Goal: Information Seeking & Learning: Find specific fact

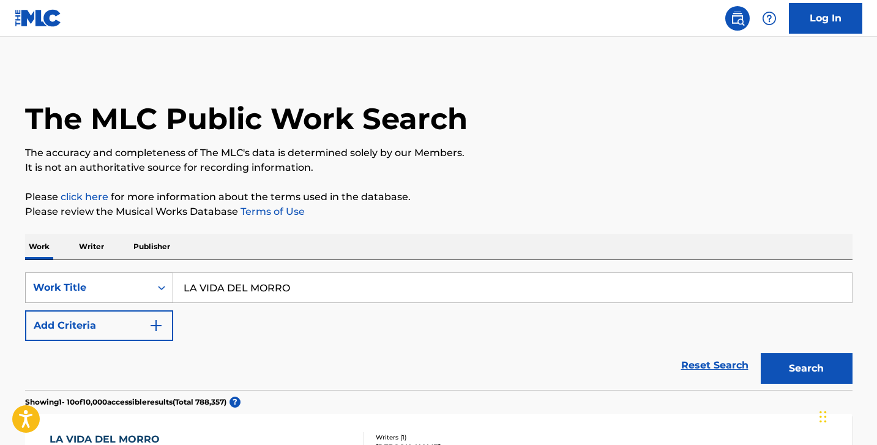
drag, startPoint x: 394, startPoint y: 286, endPoint x: 163, endPoint y: 289, distance: 231.3
click at [164, 289] on div "SearchWithCriteriad0f73a37-e1f6-40e7-a451-194aed62ef85 Work Title LA VIDA DEL M…" at bounding box center [438, 287] width 827 height 31
paste input "LENAS LAS CUENTAS"
click at [760, 353] on button "Search" at bounding box center [806, 368] width 92 height 31
type input "LLENAS LAS CUENTAS"
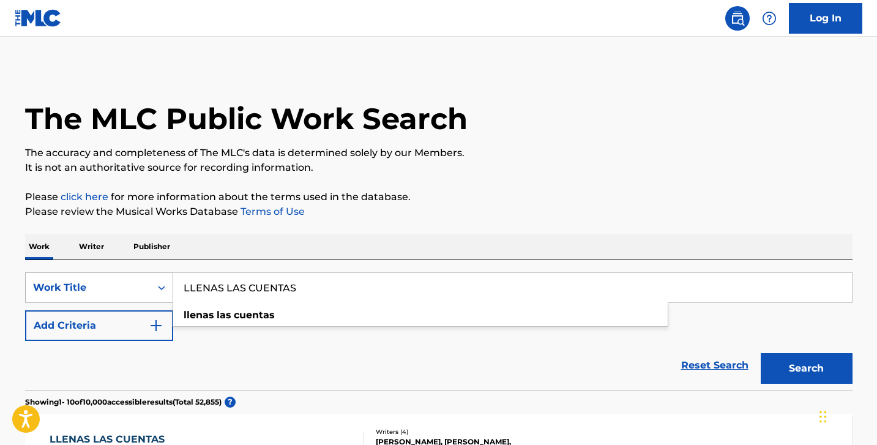
click at [760, 353] on button "Search" at bounding box center [806, 368] width 92 height 31
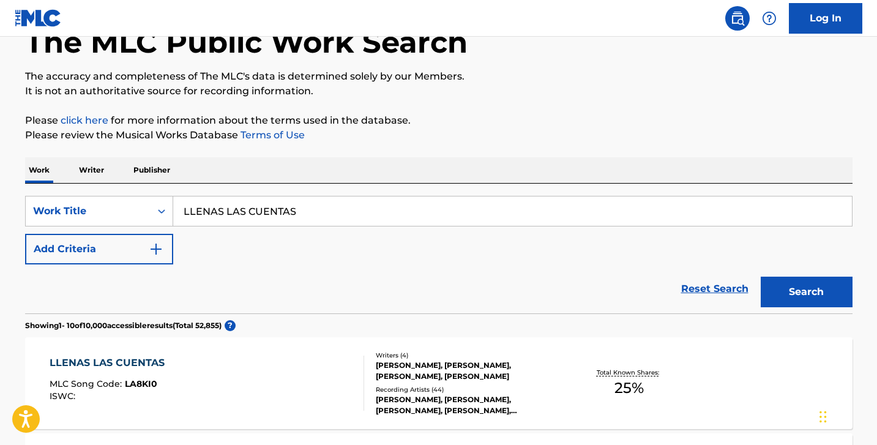
scroll to position [204, 0]
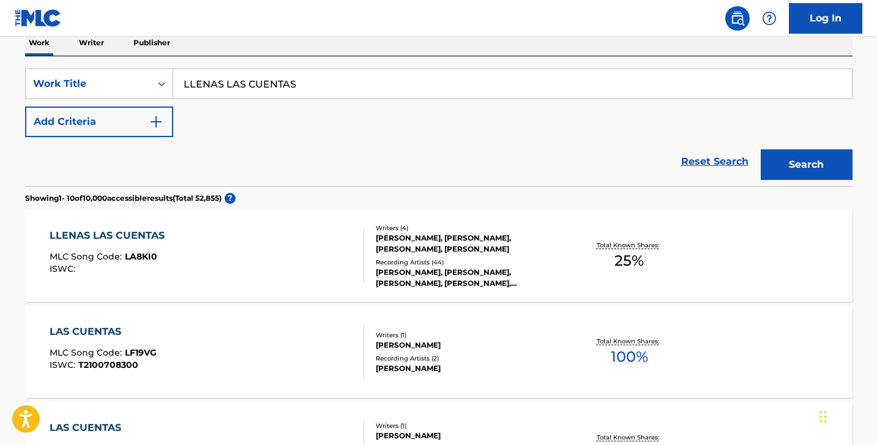
click at [280, 267] on div "LLENAS LAS CUENTAS MLC Song Code : LA8KI0 ISWC :" at bounding box center [207, 255] width 314 height 55
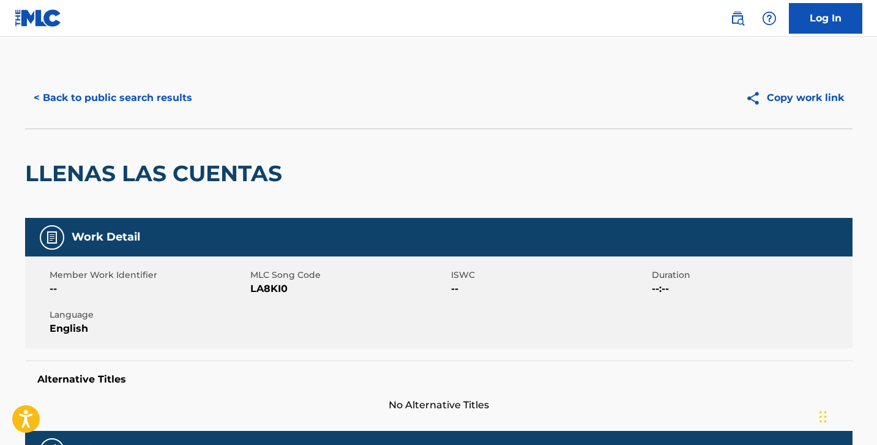
click at [145, 92] on button "< Back to public search results" at bounding box center [113, 98] width 176 height 31
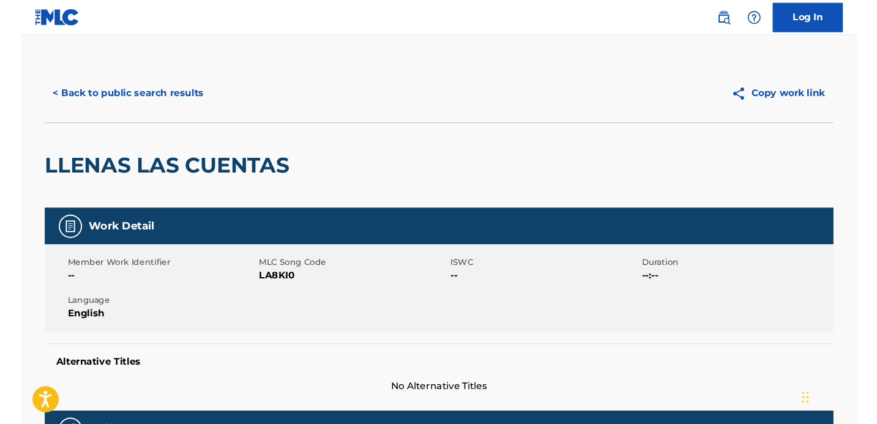
scroll to position [204, 0]
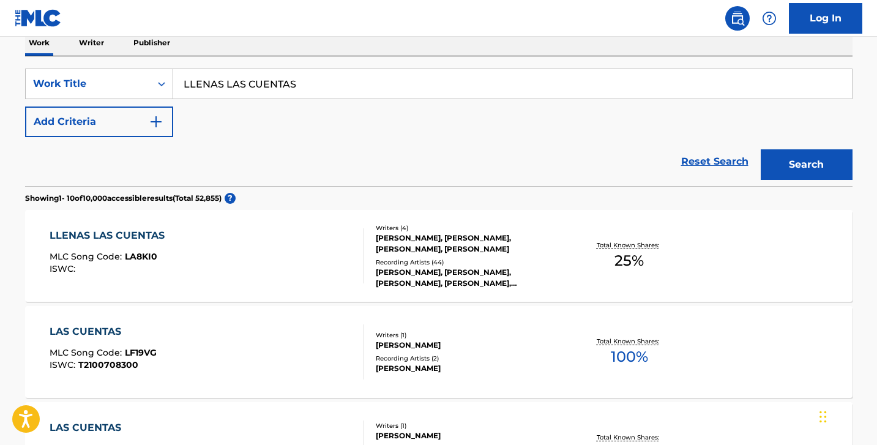
click at [265, 149] on div "Reset Search Search" at bounding box center [438, 161] width 827 height 49
